Goal: Information Seeking & Learning: Learn about a topic

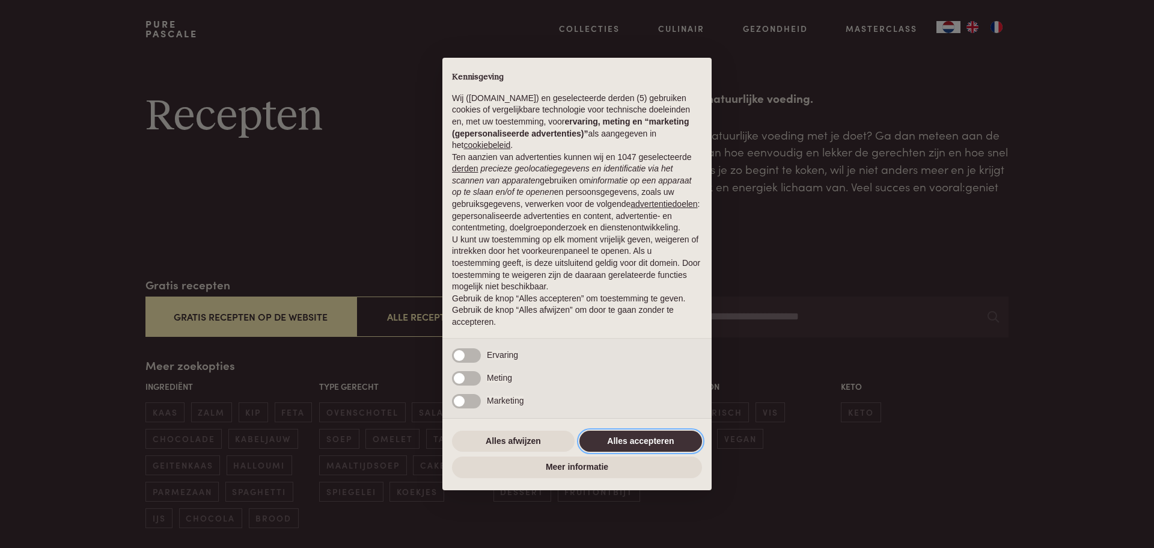
click at [632, 439] on button "Alles accepteren" at bounding box center [641, 441] width 123 height 22
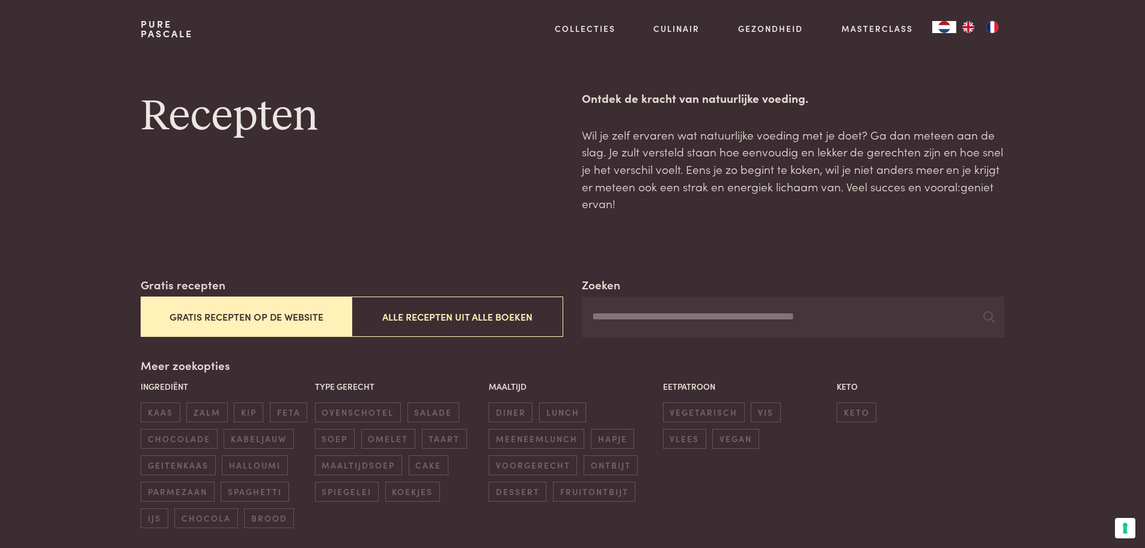
click at [226, 322] on button "Gratis recepten op de website" at bounding box center [246, 316] width 211 height 40
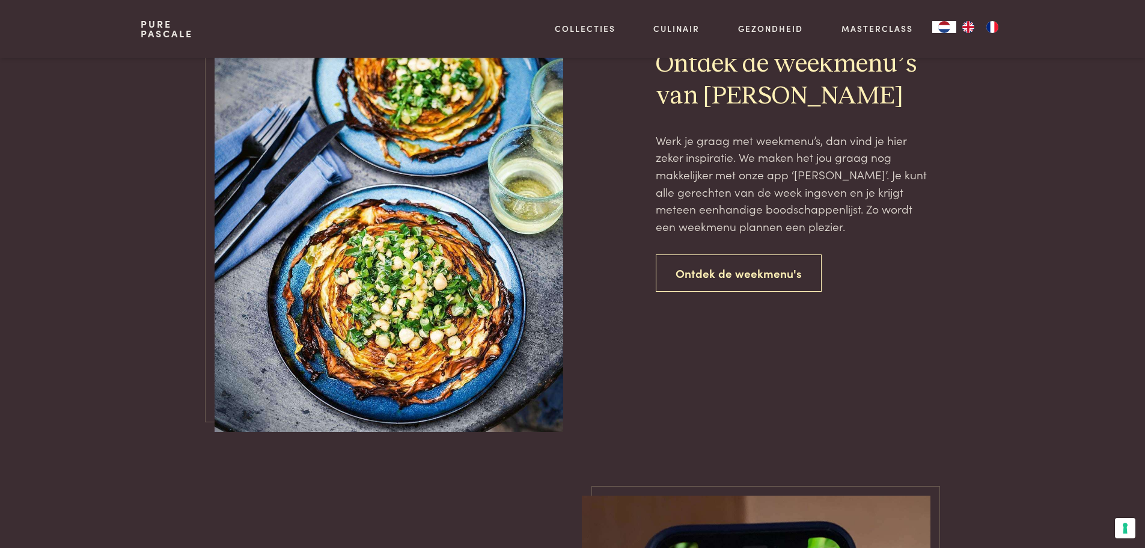
scroll to position [2801, 0]
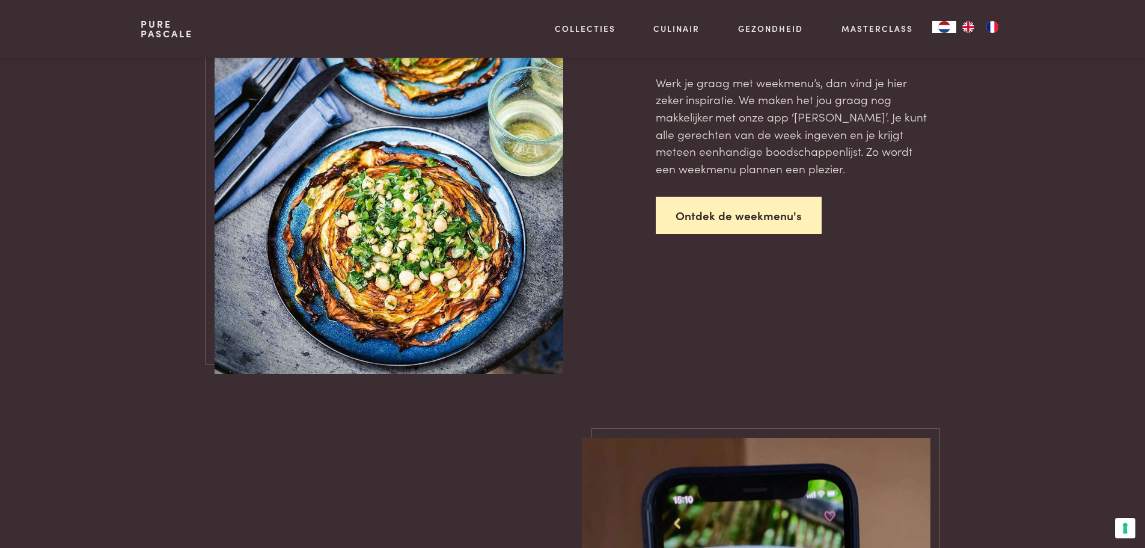
click at [741, 220] on link "Ontdek de weekmenu's" at bounding box center [739, 216] width 166 height 38
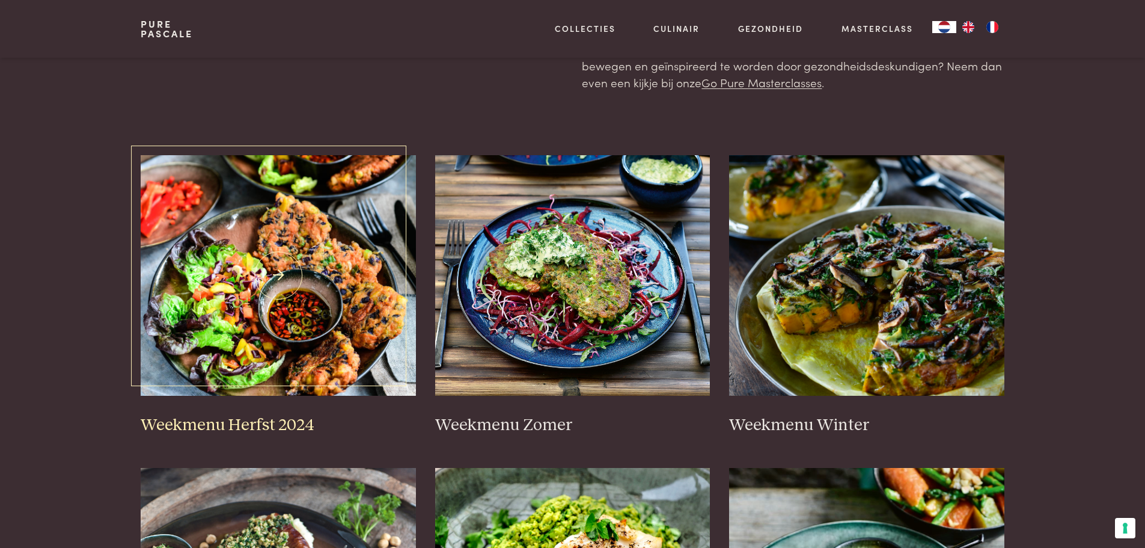
scroll to position [180, 0]
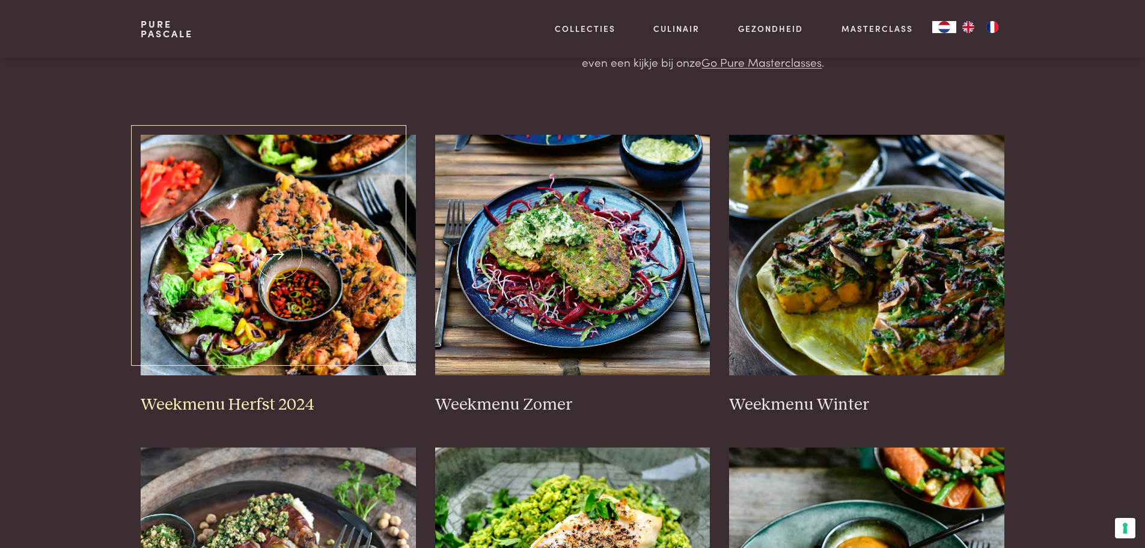
click at [290, 250] on img at bounding box center [278, 255] width 275 height 240
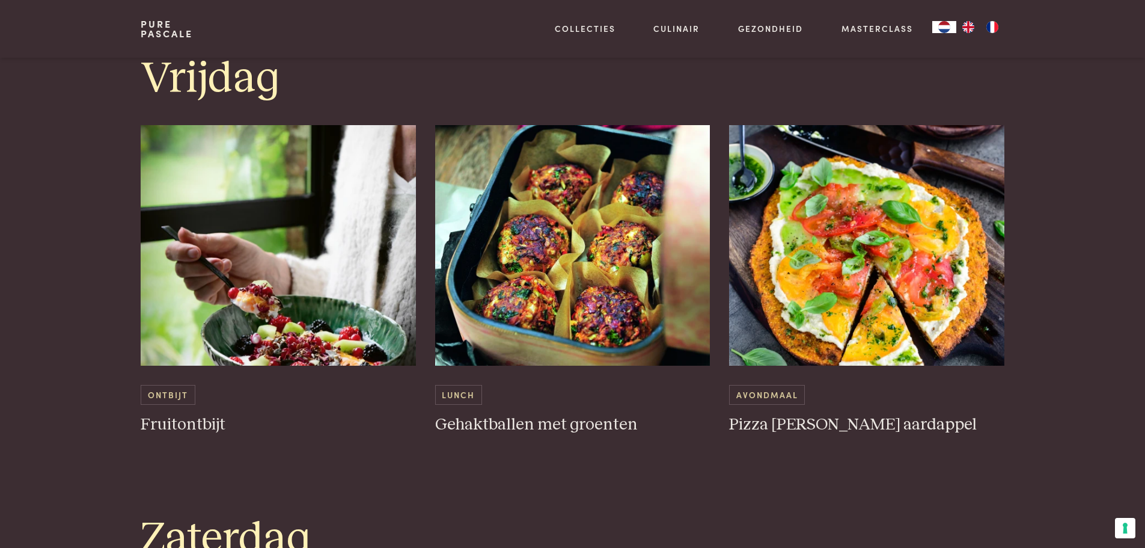
scroll to position [2585, 0]
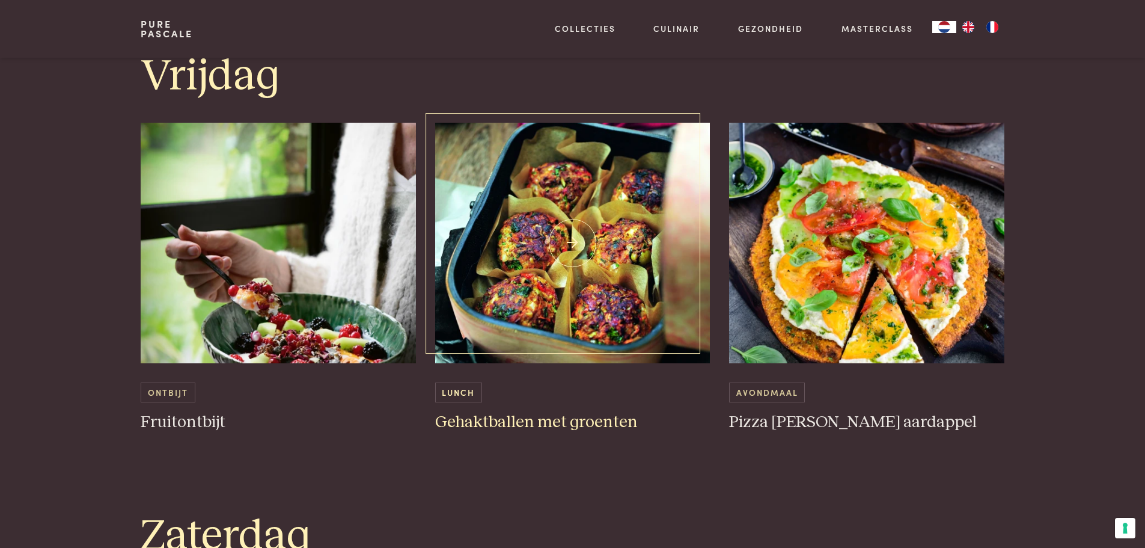
click at [592, 271] on img at bounding box center [572, 243] width 275 height 240
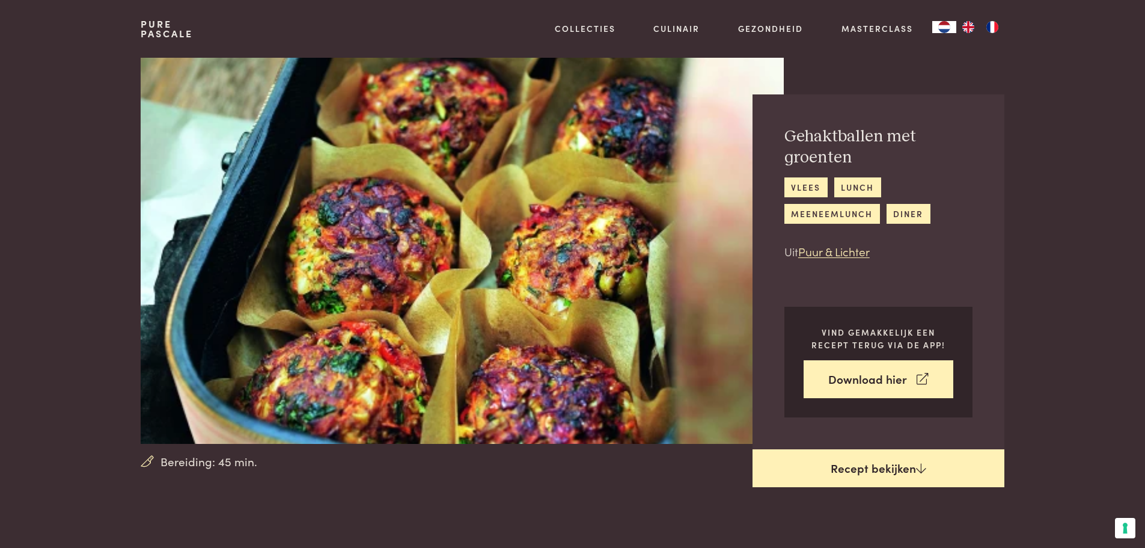
click at [880, 465] on link "Recept bekijken" at bounding box center [879, 468] width 252 height 38
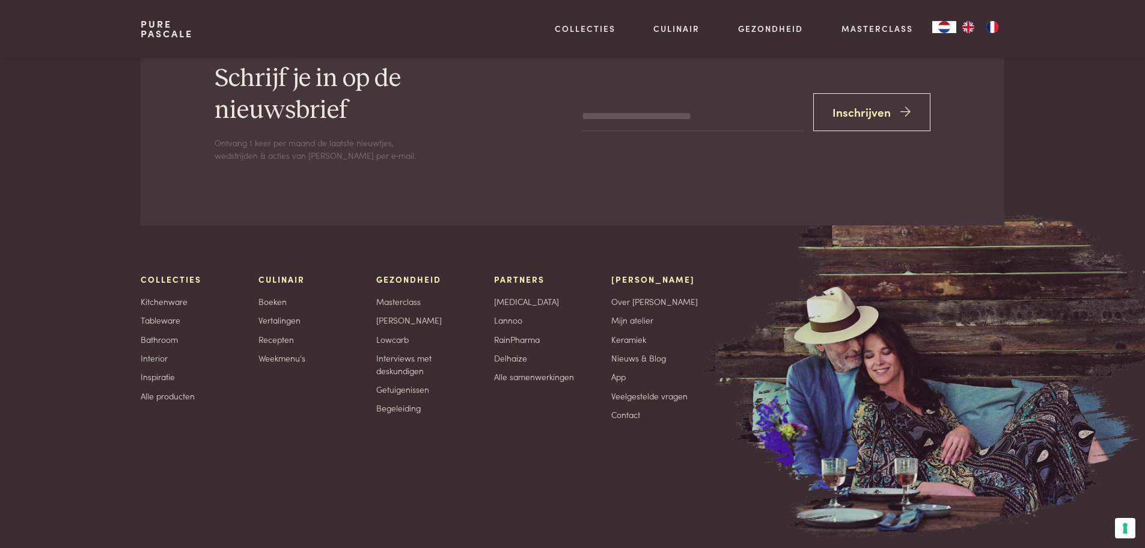
scroll to position [2171, 0]
